Goal: Information Seeking & Learning: Learn about a topic

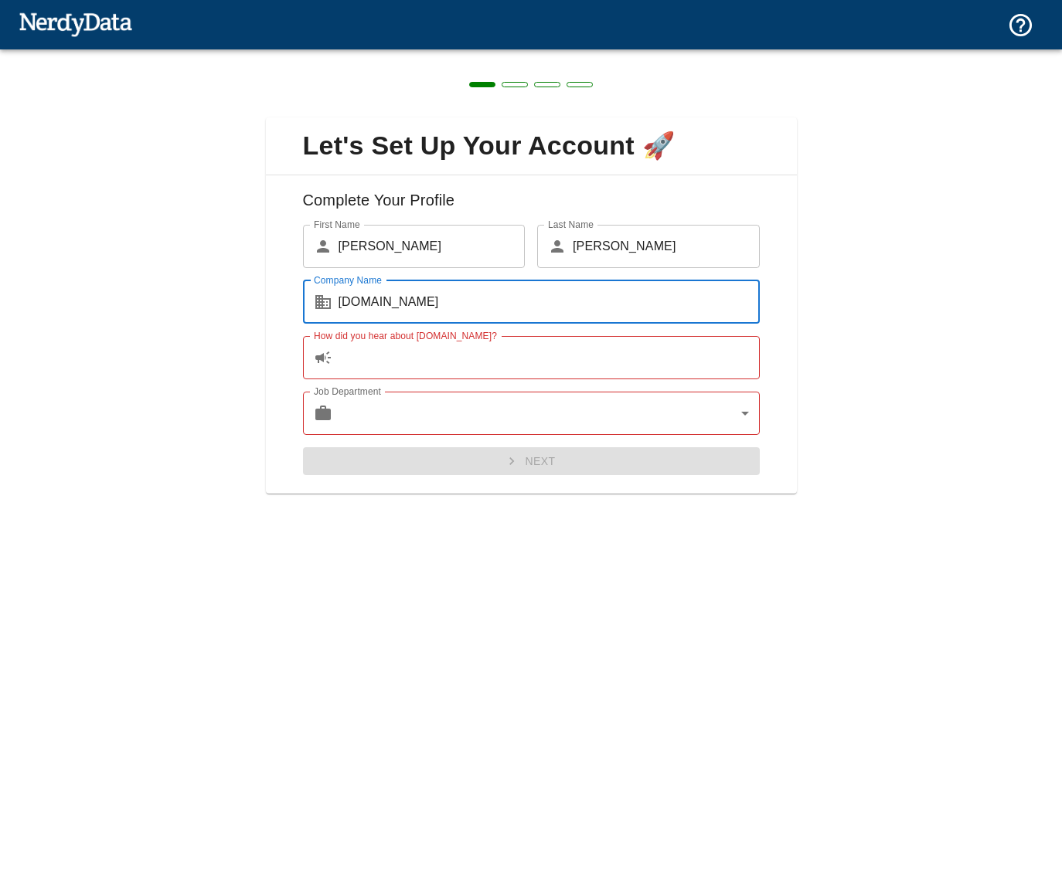
type input "[DOMAIN_NAME]"
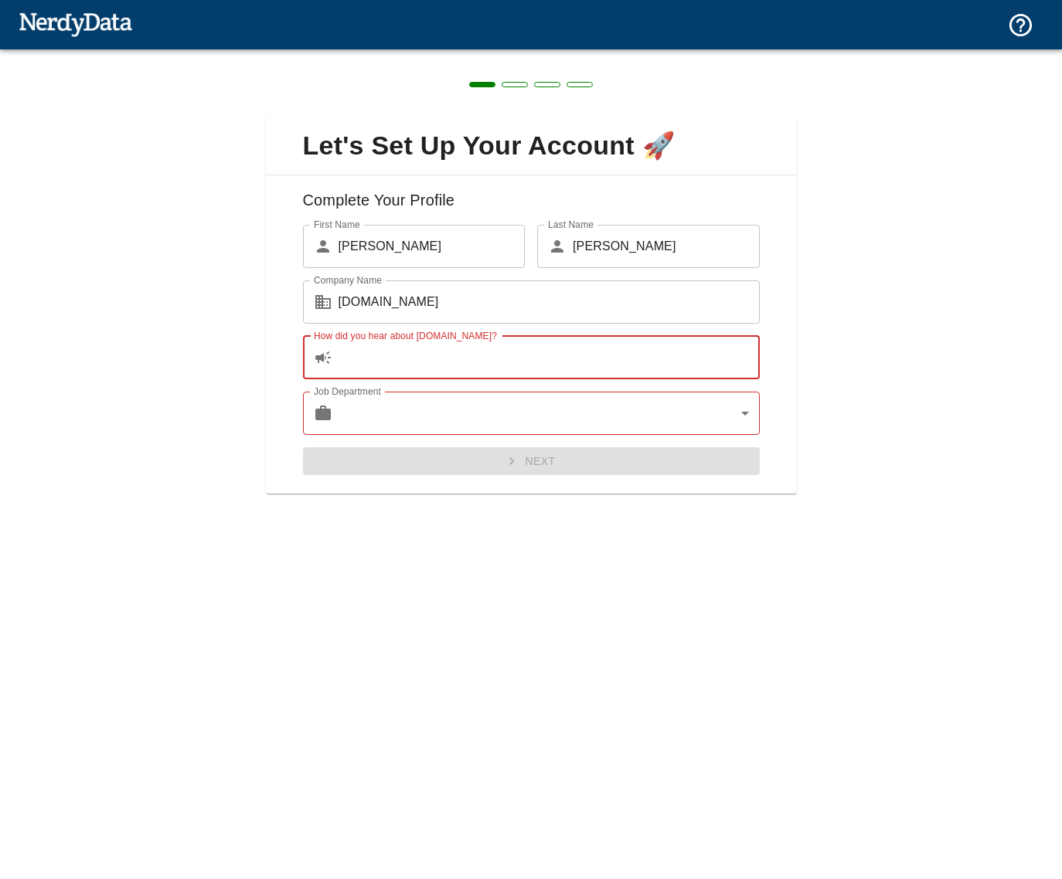
click at [406, 362] on input "How did you hear about [DOMAIN_NAME]?" at bounding box center [548, 357] width 421 height 43
type input "word of mouth"
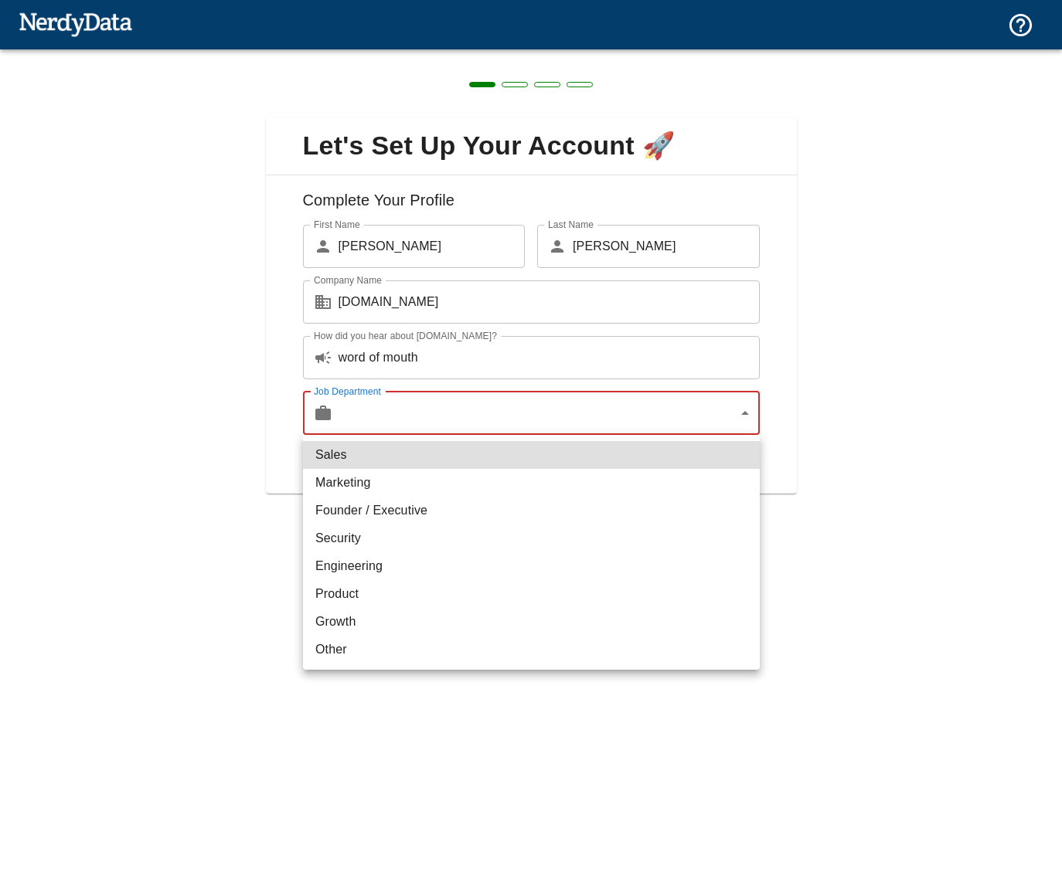
click at [476, 54] on body "Technologies Domains Pricing Products Create a Report Create a list of websites…" at bounding box center [531, 27] width 1062 height 54
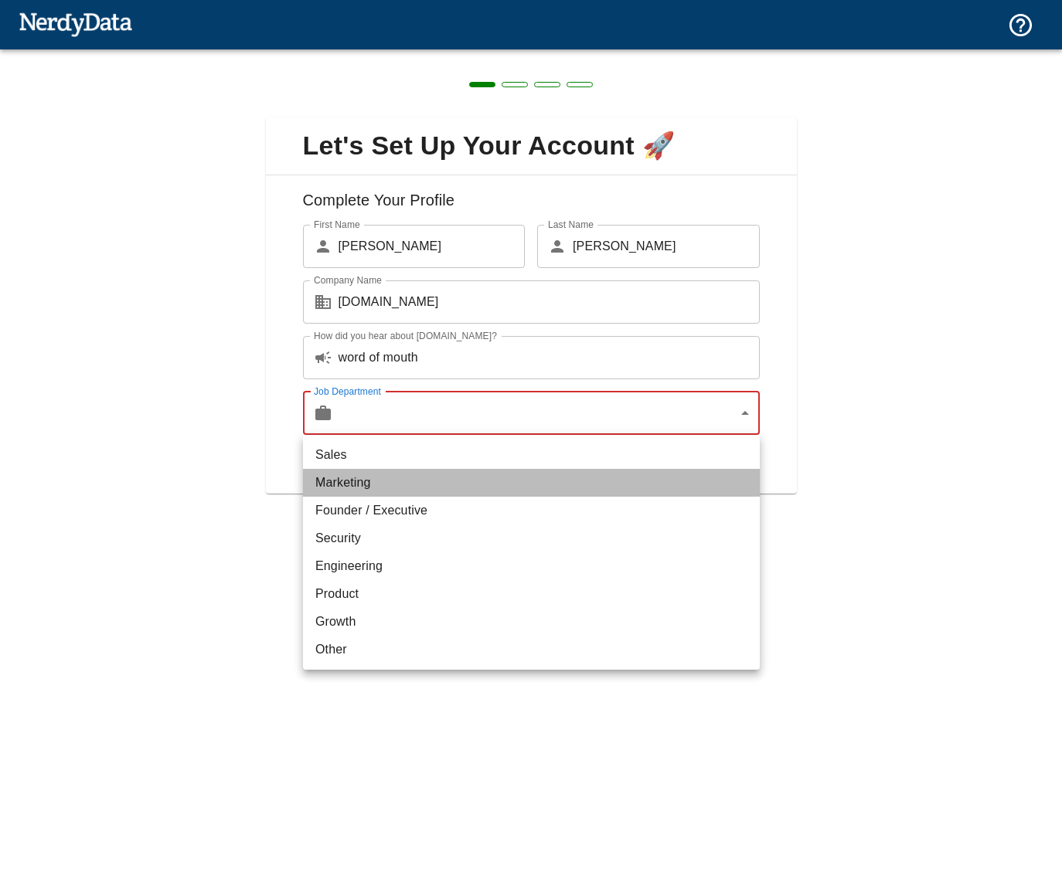
click at [402, 478] on li "Marketing" at bounding box center [531, 483] width 457 height 28
type input "marketing"
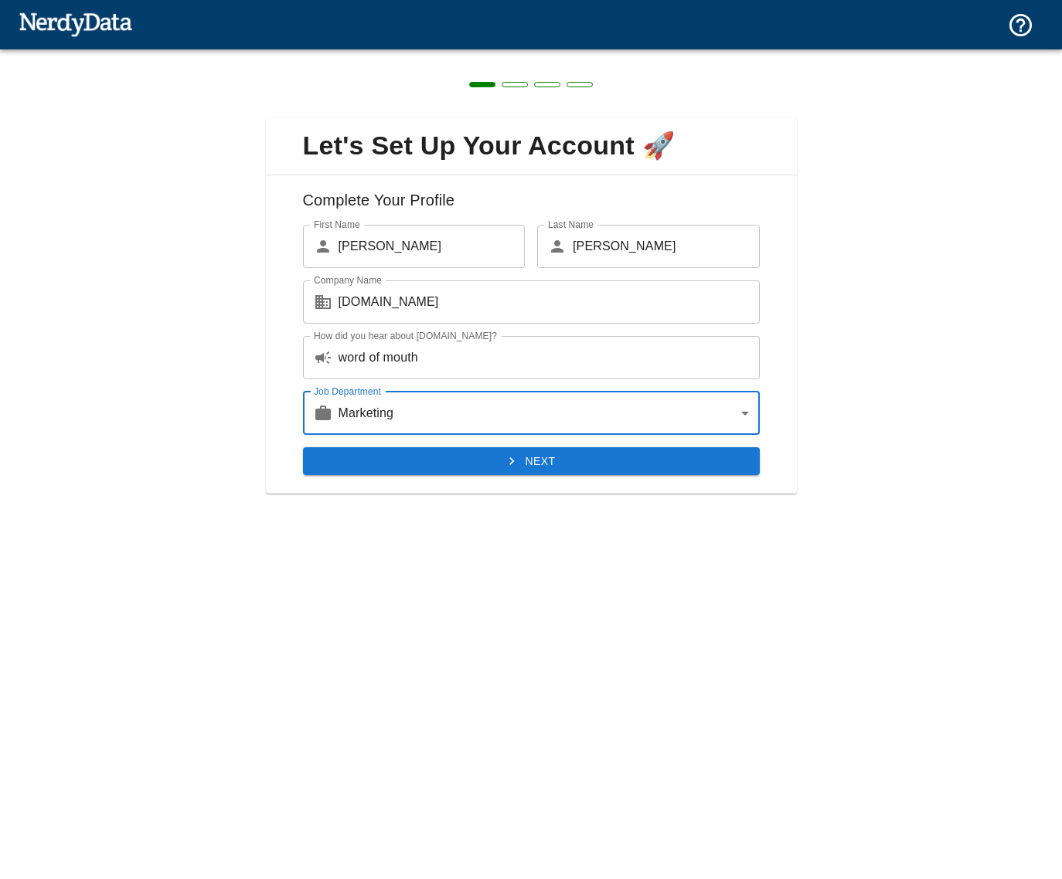
click at [581, 471] on button "Next" at bounding box center [531, 461] width 457 height 29
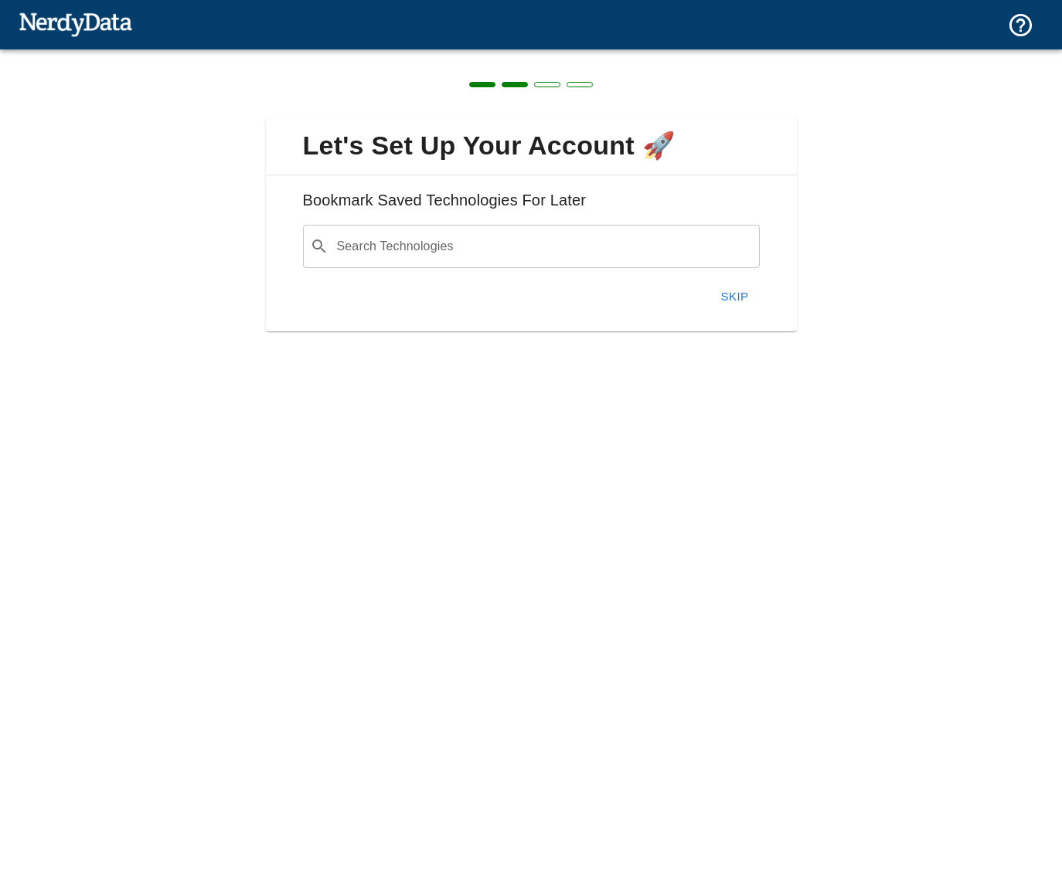
click at [409, 252] on div "Search Technologies ​ Search Technologies" at bounding box center [531, 246] width 457 height 43
click at [467, 252] on input "Search Technologies" at bounding box center [544, 246] width 418 height 29
paste input "players.brightcove.net"
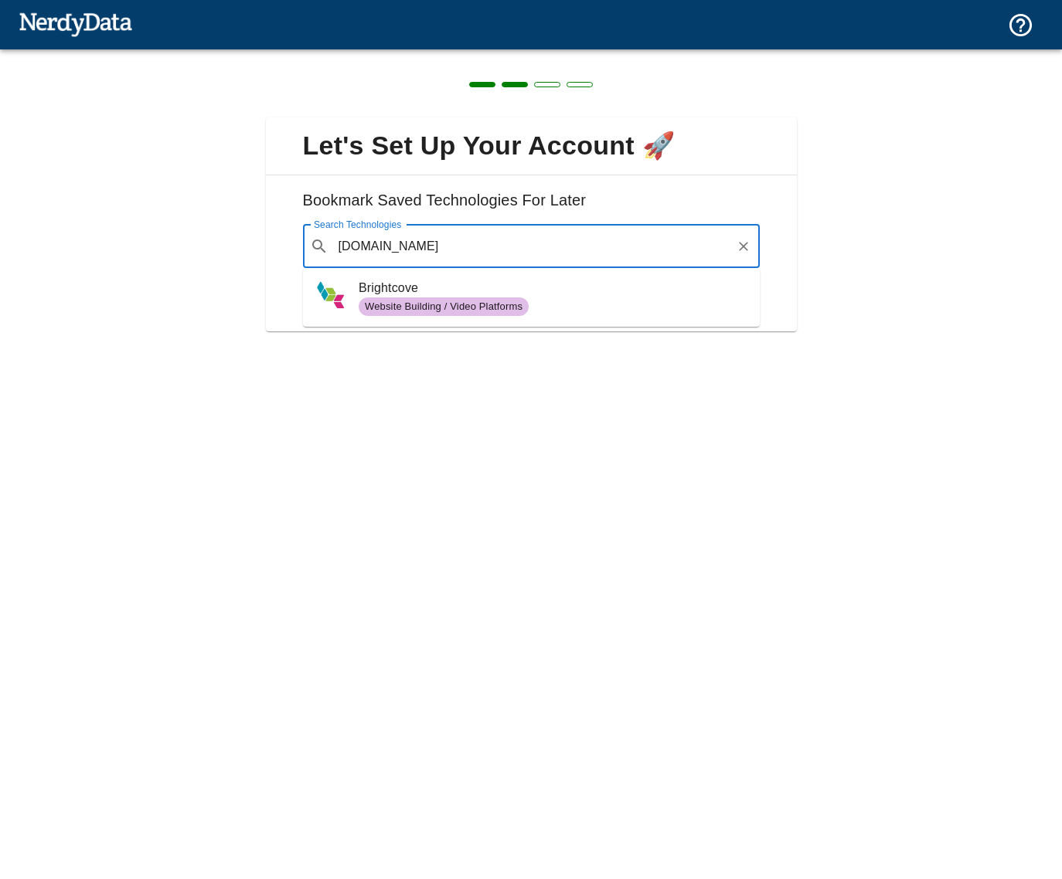
click at [560, 303] on span "Website Building / Video Platforms" at bounding box center [553, 307] width 389 height 19
type input "players.brightcove.net"
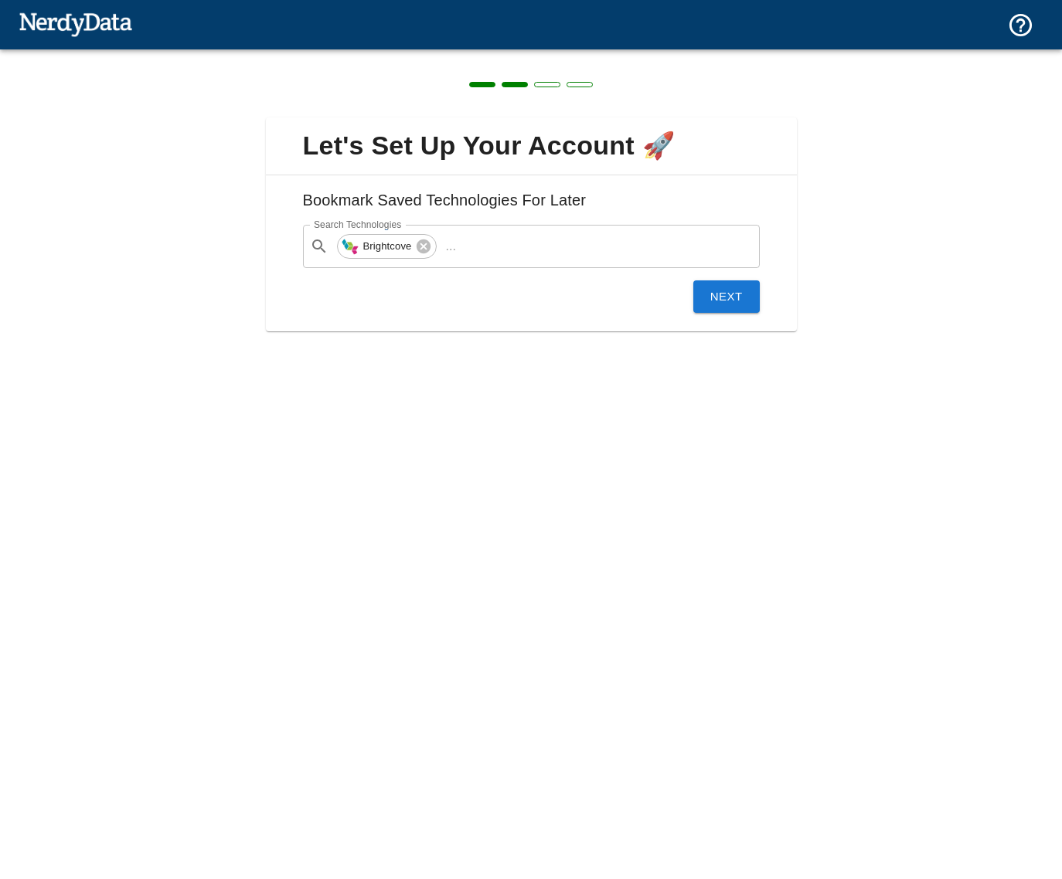
click at [719, 293] on button "Next" at bounding box center [726, 297] width 66 height 32
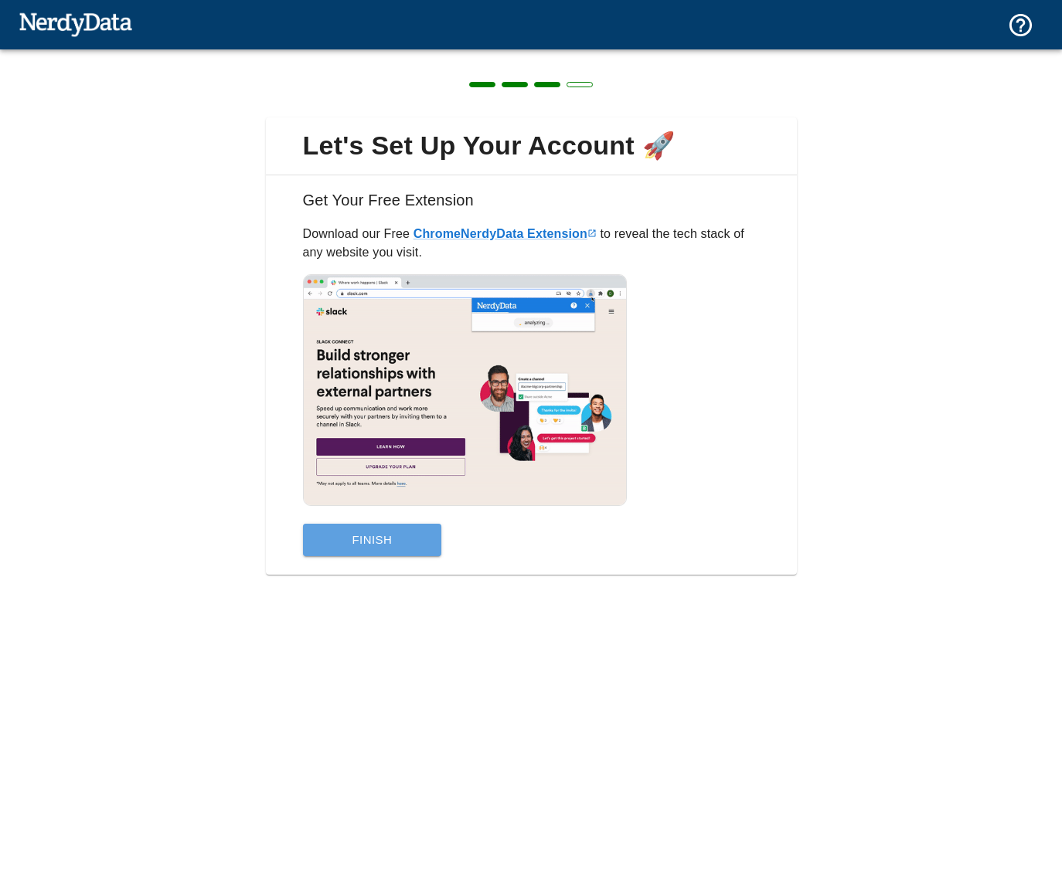
click at [411, 539] on button "Finish" at bounding box center [372, 540] width 139 height 32
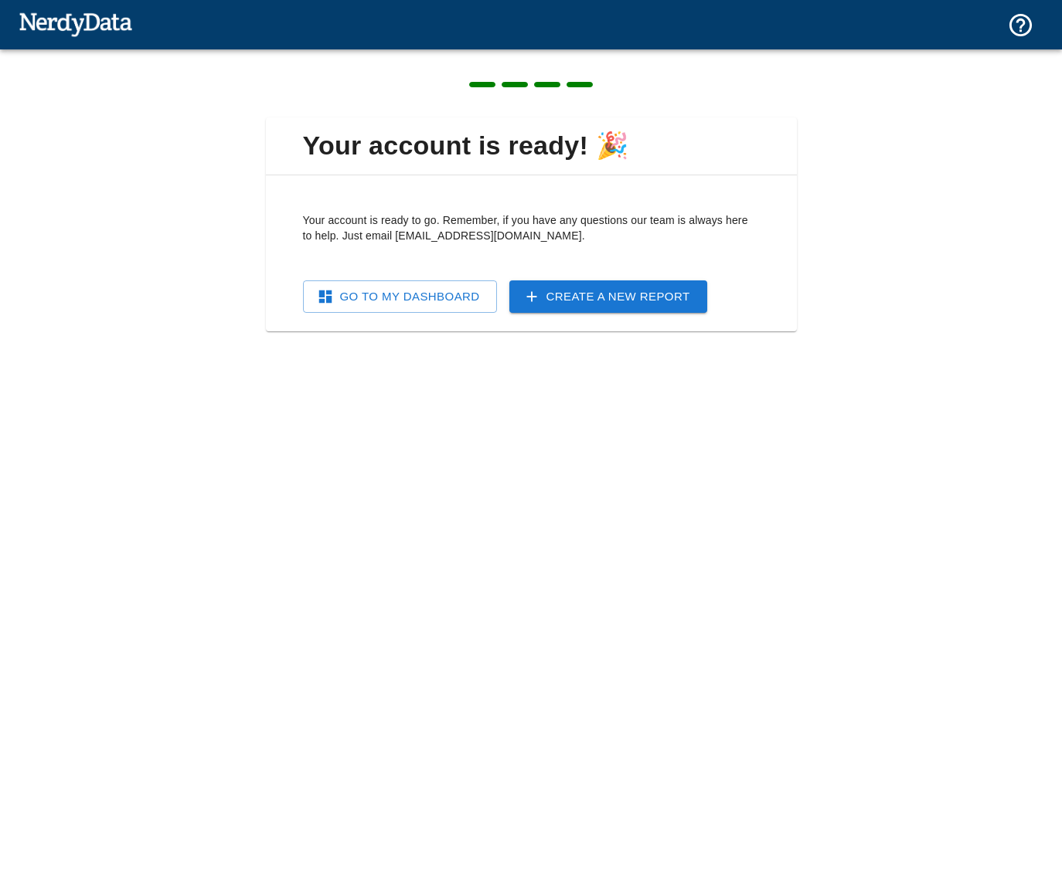
click at [408, 304] on link "Go To My Dashboard" at bounding box center [400, 297] width 194 height 32
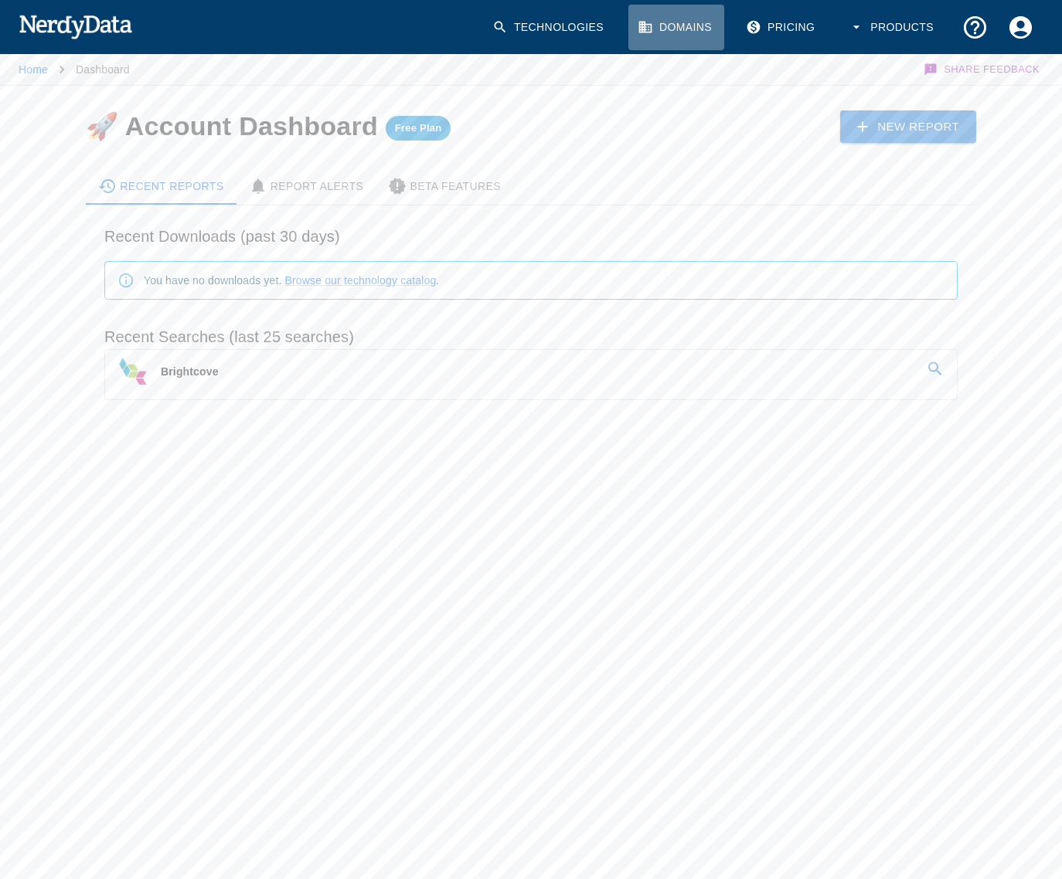
click at [694, 29] on link "Domains" at bounding box center [676, 28] width 96 height 46
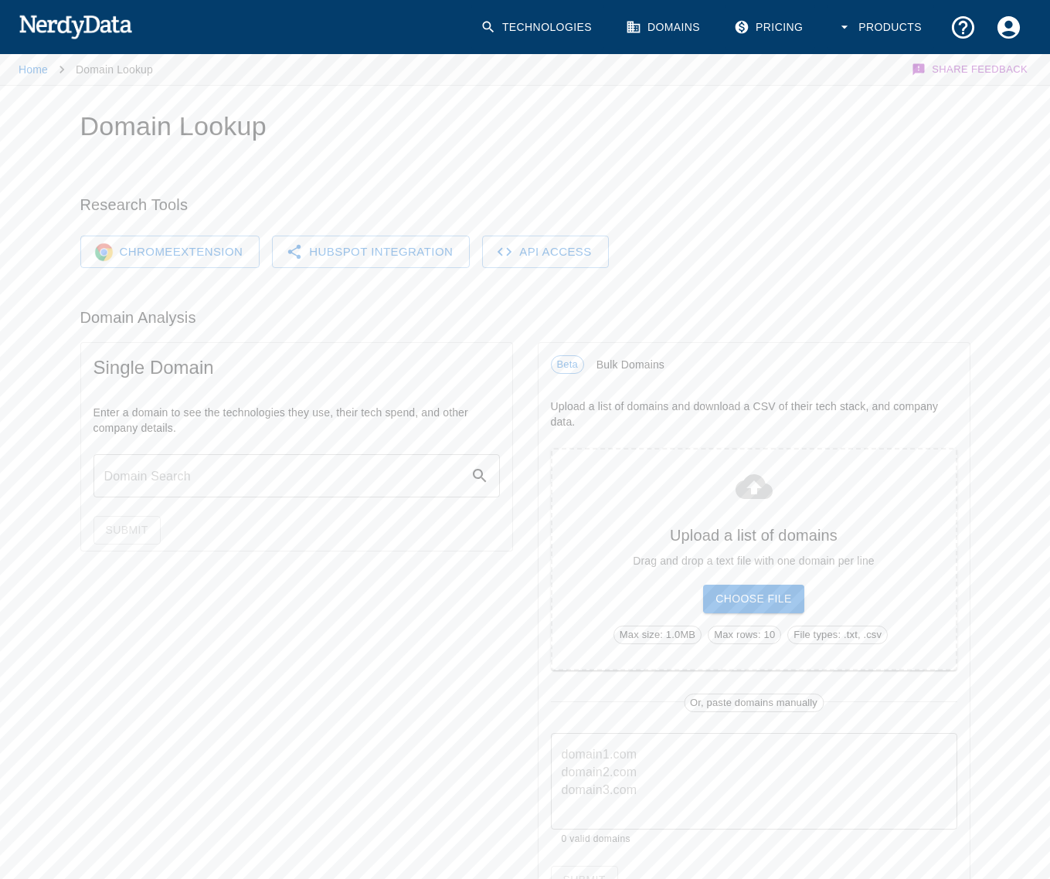
click at [195, 479] on input "text" at bounding box center [282, 475] width 377 height 43
paste input "https://bfmtv.com/"
type input "https://bfmtv.com/"
click at [141, 526] on button "Submit" at bounding box center [127, 530] width 67 height 29
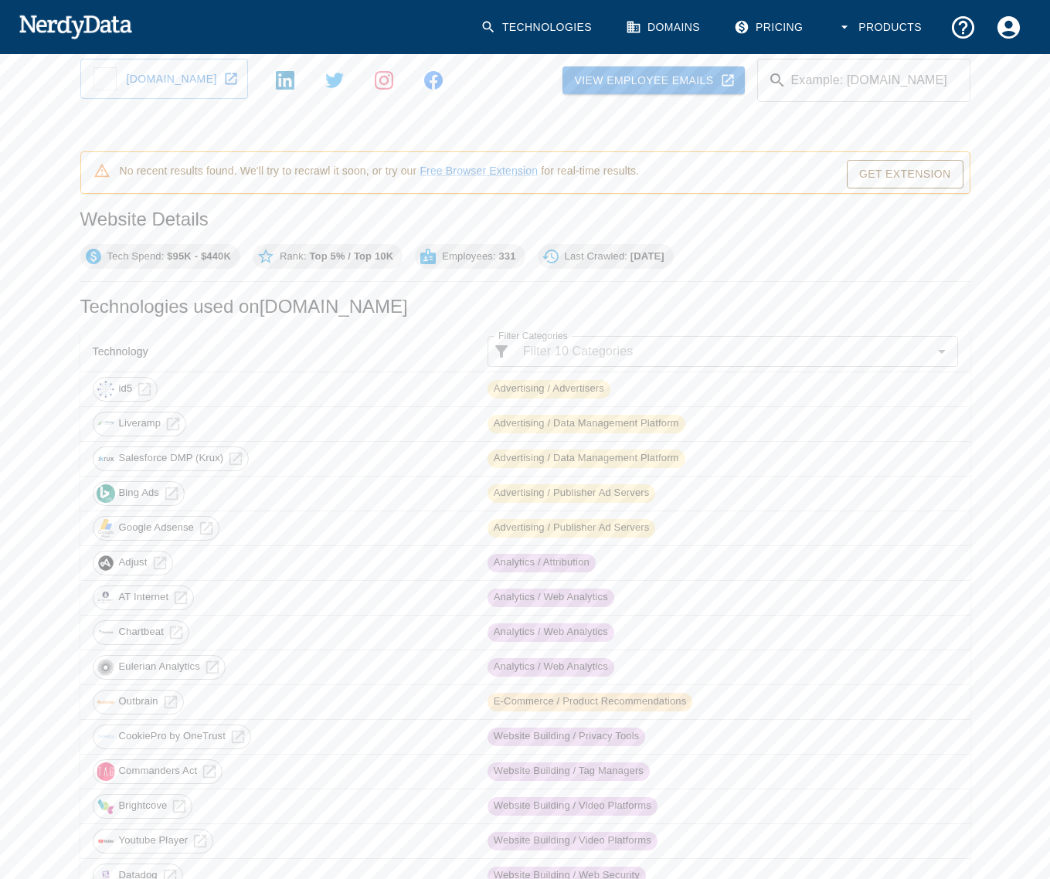
scroll to position [154, 0]
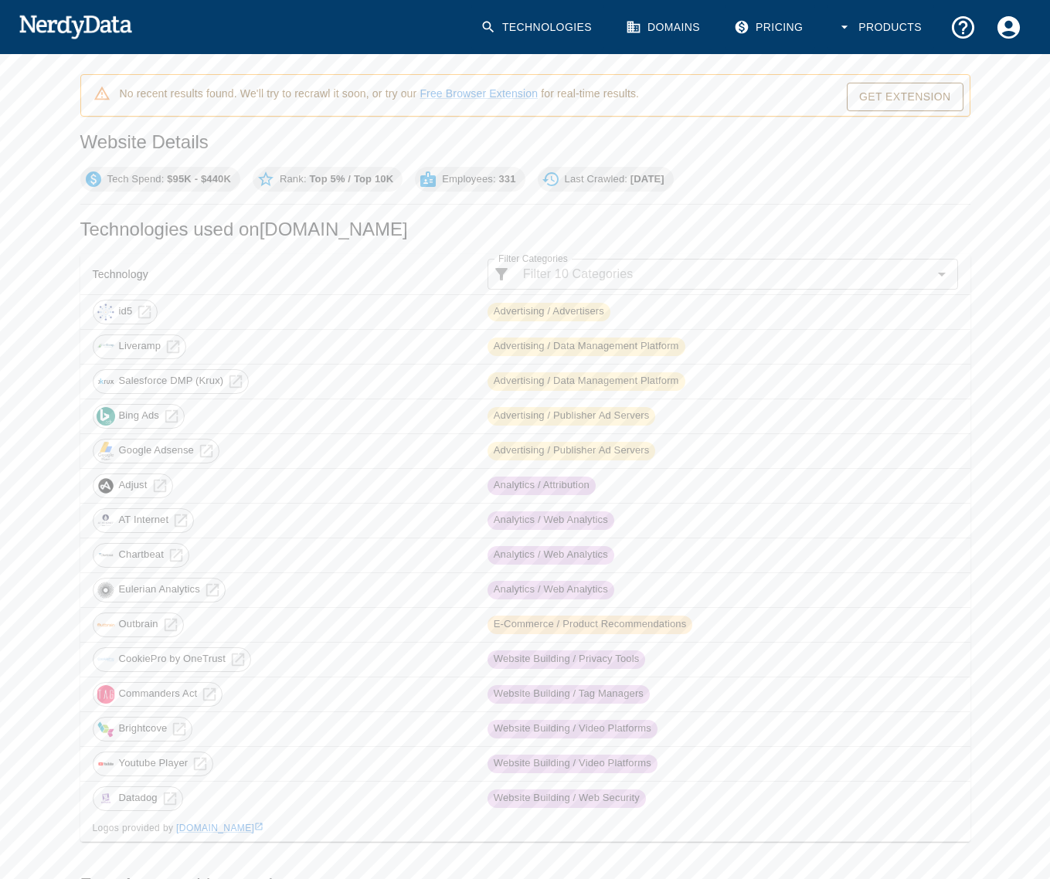
click at [165, 725] on span "Brightcove" at bounding box center [144, 729] width 66 height 15
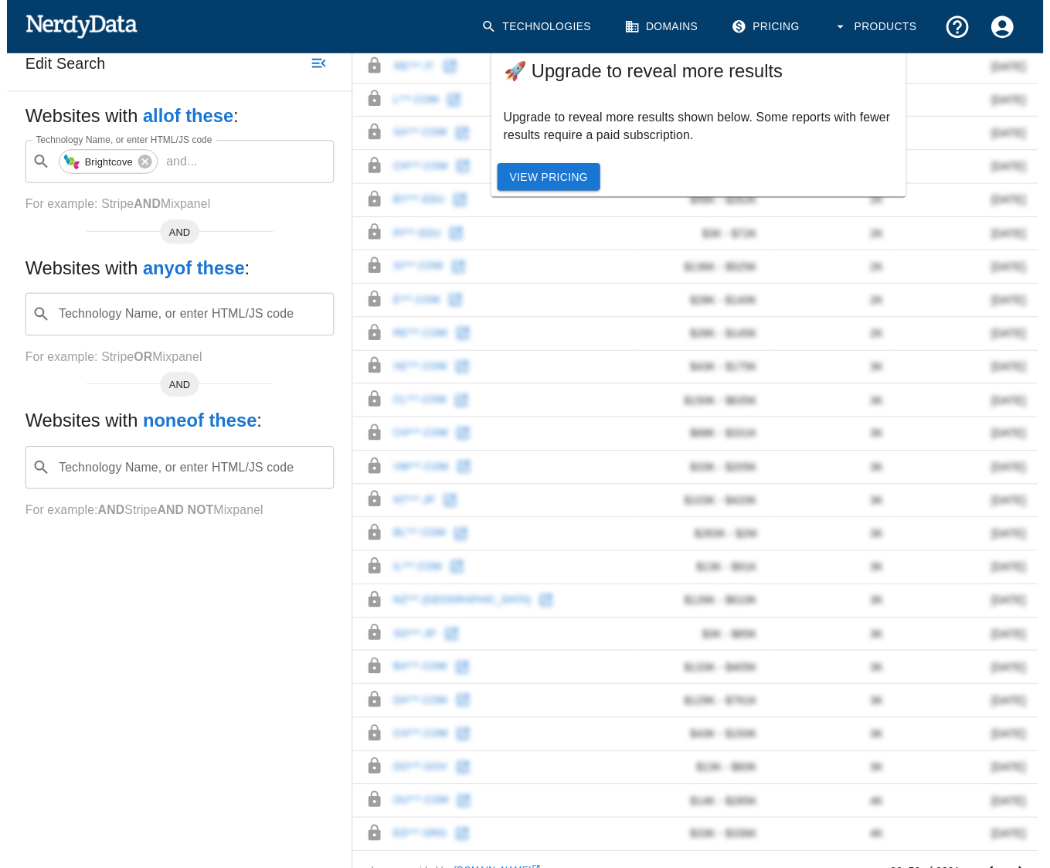
scroll to position [296, 0]
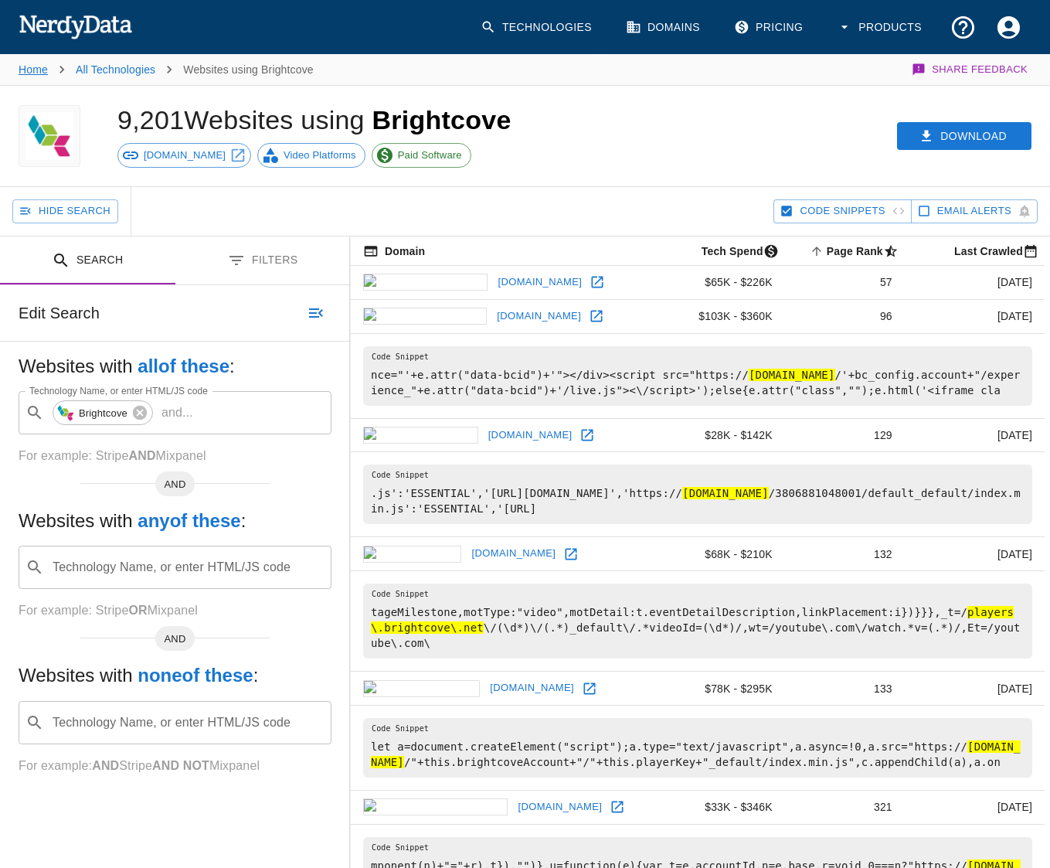
click at [39, 70] on link "Home" at bounding box center [33, 69] width 29 height 12
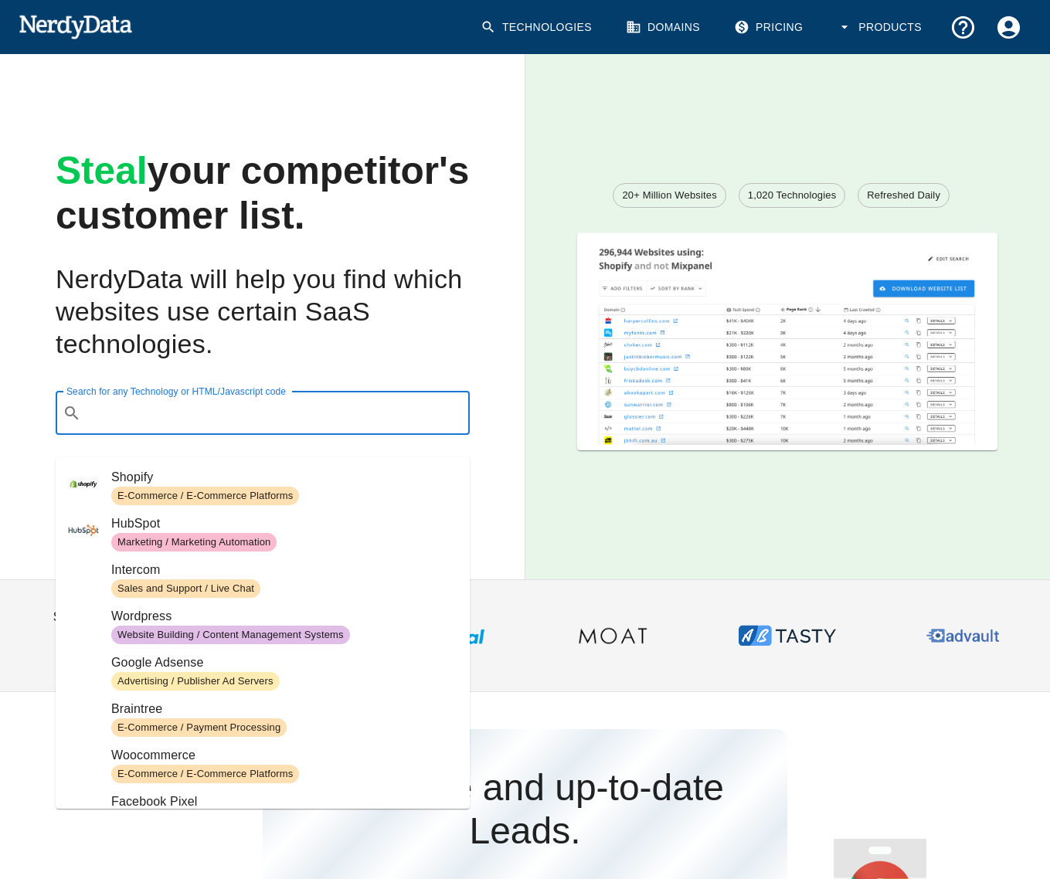
click at [232, 428] on input "Search for any Technology or HTML/Javascript code" at bounding box center [275, 413] width 376 height 29
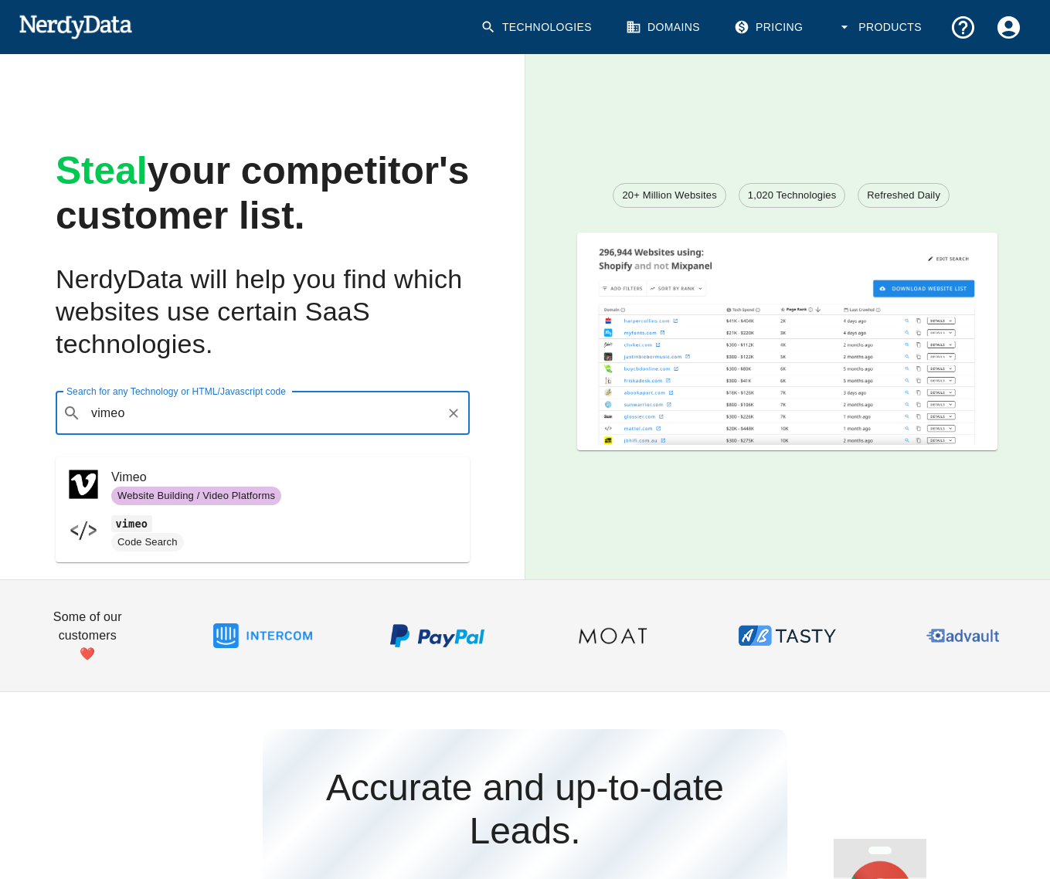
click at [233, 474] on span "Vimeo" at bounding box center [284, 477] width 346 height 19
type input "vimeo"
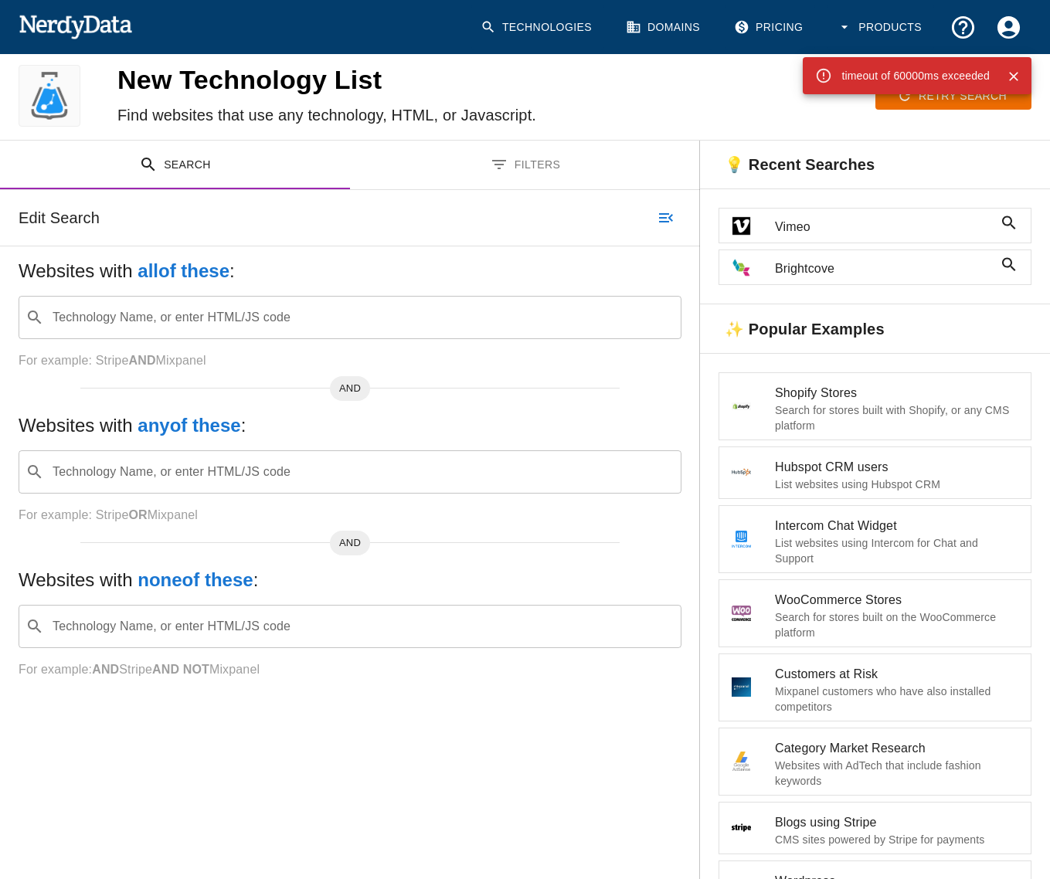
click at [794, 223] on span "Vimeo" at bounding box center [884, 227] width 219 height 19
click at [256, 315] on input "Technology Name, or enter HTML/JS code" at bounding box center [362, 317] width 624 height 29
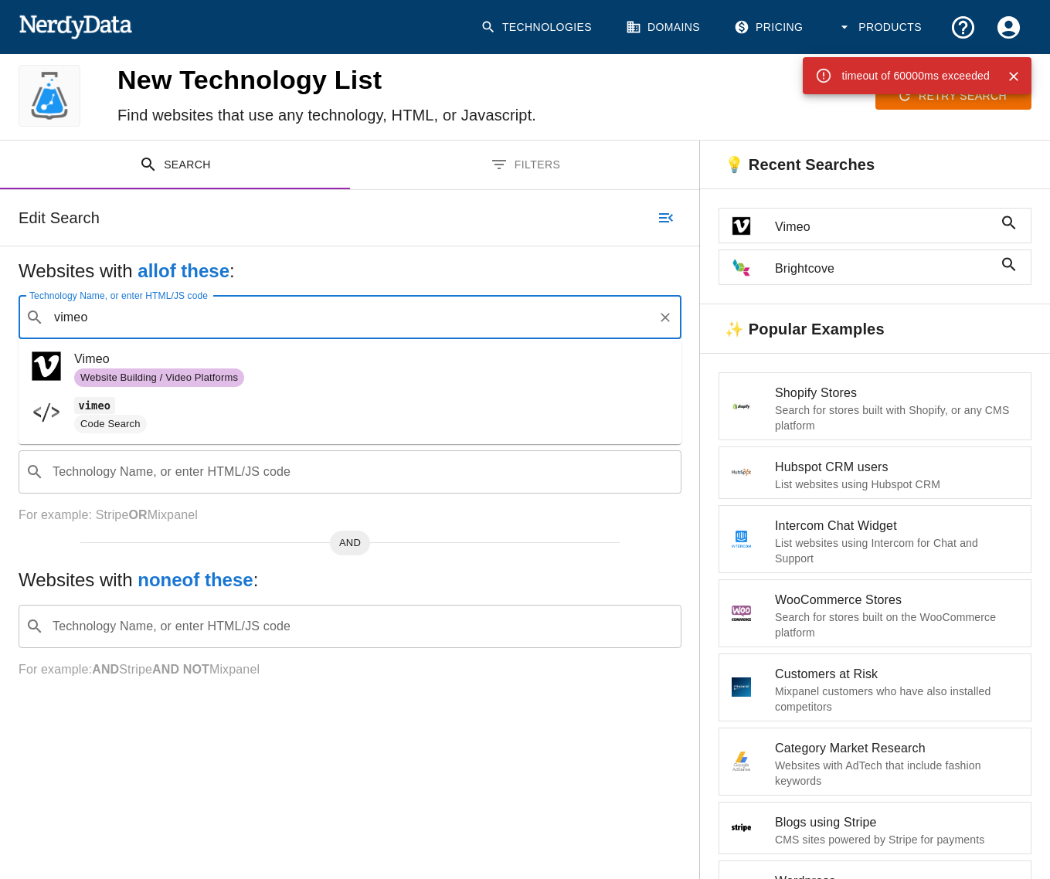
click at [253, 359] on span "Vimeo" at bounding box center [371, 359] width 595 height 19
type input "vimeo"
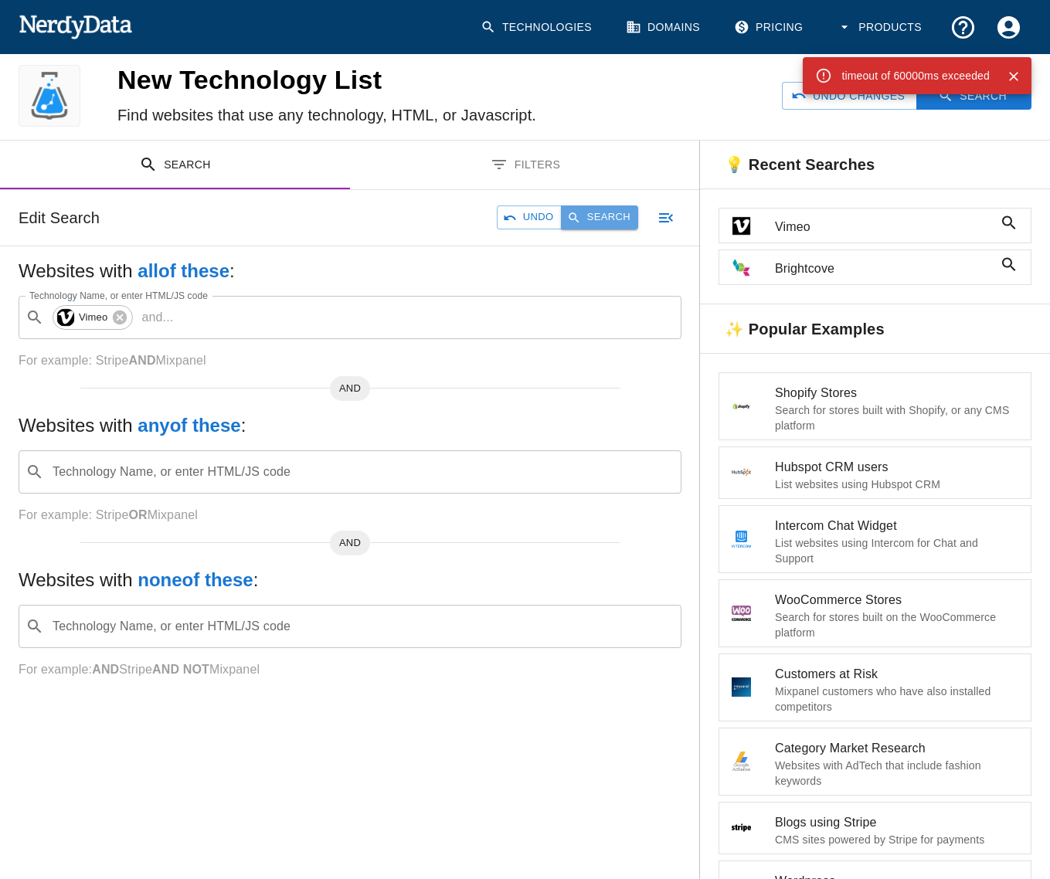
click at [607, 219] on button "Search" at bounding box center [599, 218] width 77 height 24
click at [1013, 72] on icon "Close" at bounding box center [1013, 76] width 15 height 15
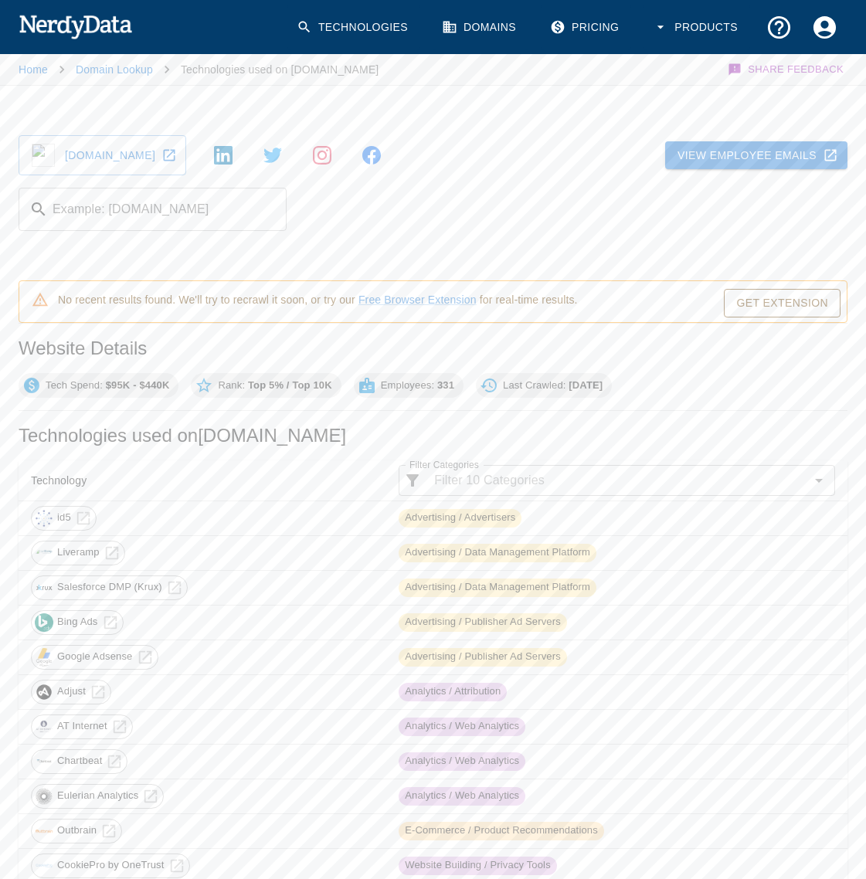
scroll to position [154, 0]
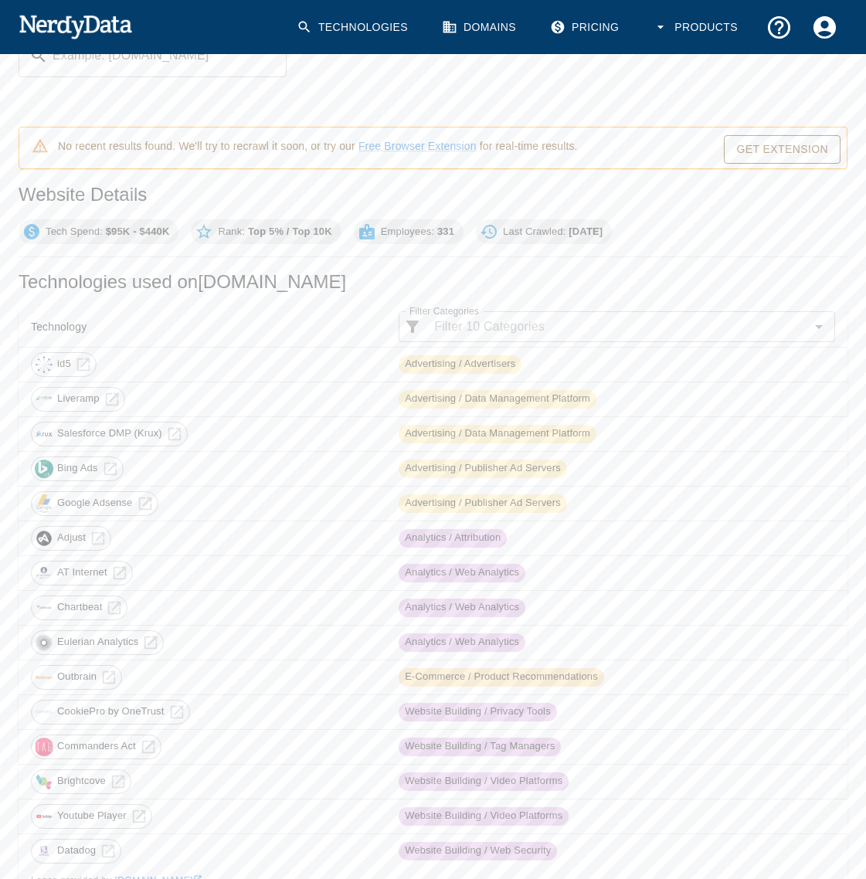
click at [111, 24] on img at bounding box center [76, 26] width 114 height 31
